Goal: Task Accomplishment & Management: Manage account settings

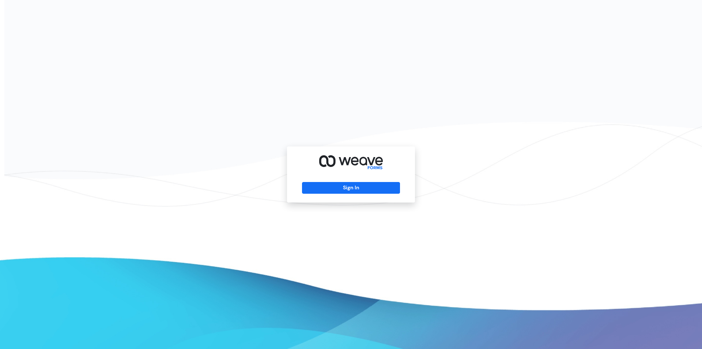
click at [333, 180] on div "Sign In" at bounding box center [351, 174] width 128 height 56
click at [330, 190] on button "Sign In" at bounding box center [351, 188] width 98 height 12
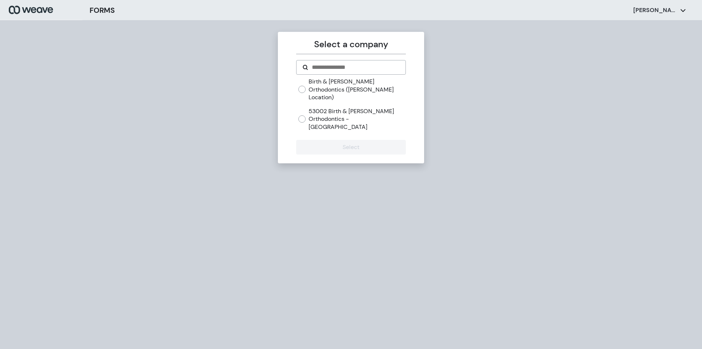
click at [329, 92] on label "Birth & [PERSON_NAME] Orthodontics ([PERSON_NAME] Location)" at bounding box center [357, 90] width 97 height 24
click at [360, 140] on button "Select" at bounding box center [350, 147] width 109 height 15
